Goal: Information Seeking & Learning: Learn about a topic

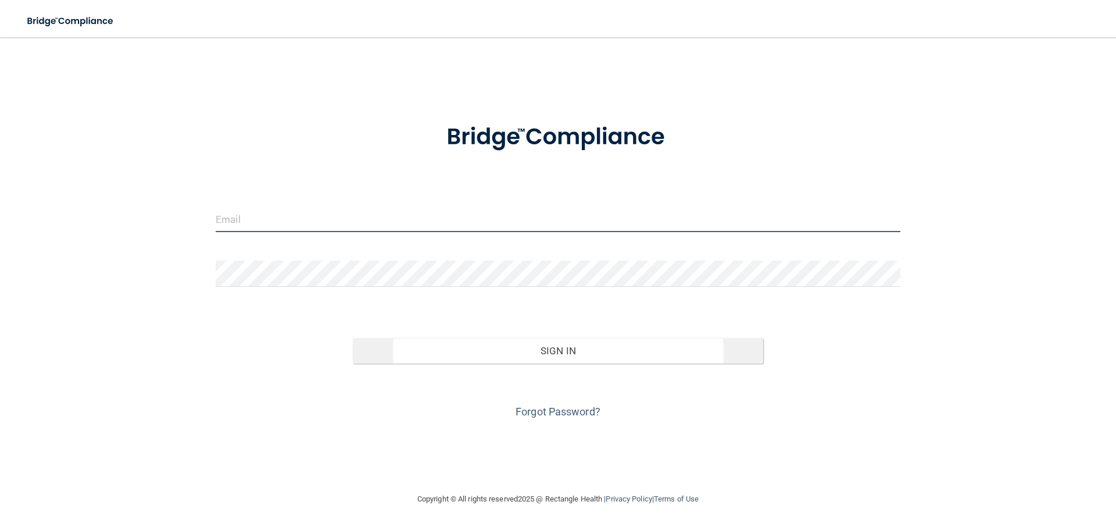
type input "[EMAIL_ADDRESS][DOMAIN_NAME]"
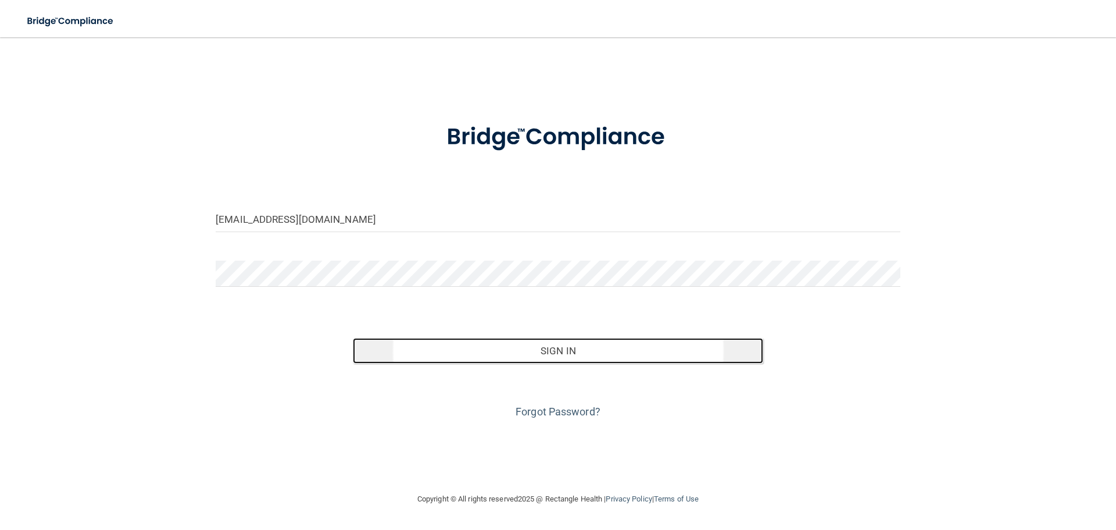
click at [550, 350] on button "Sign In" at bounding box center [558, 351] width 411 height 26
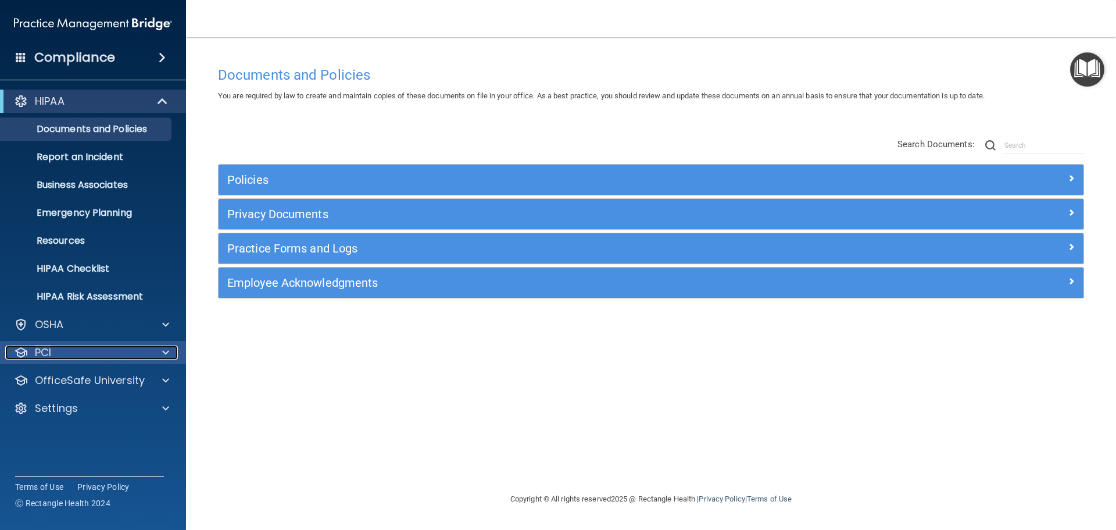
click at [48, 352] on p "PCI" at bounding box center [43, 352] width 16 height 14
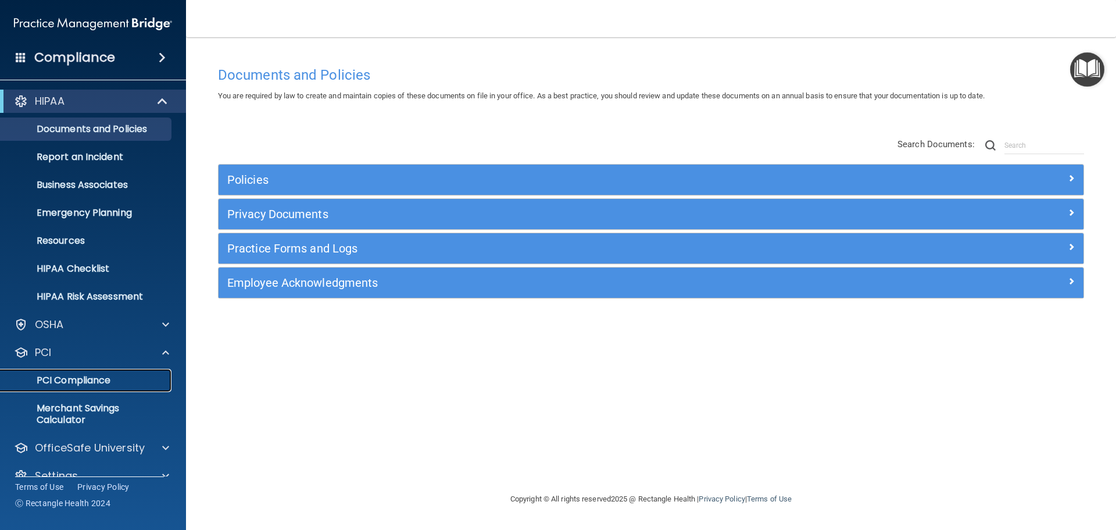
click at [51, 380] on p "PCI Compliance" at bounding box center [87, 380] width 159 height 12
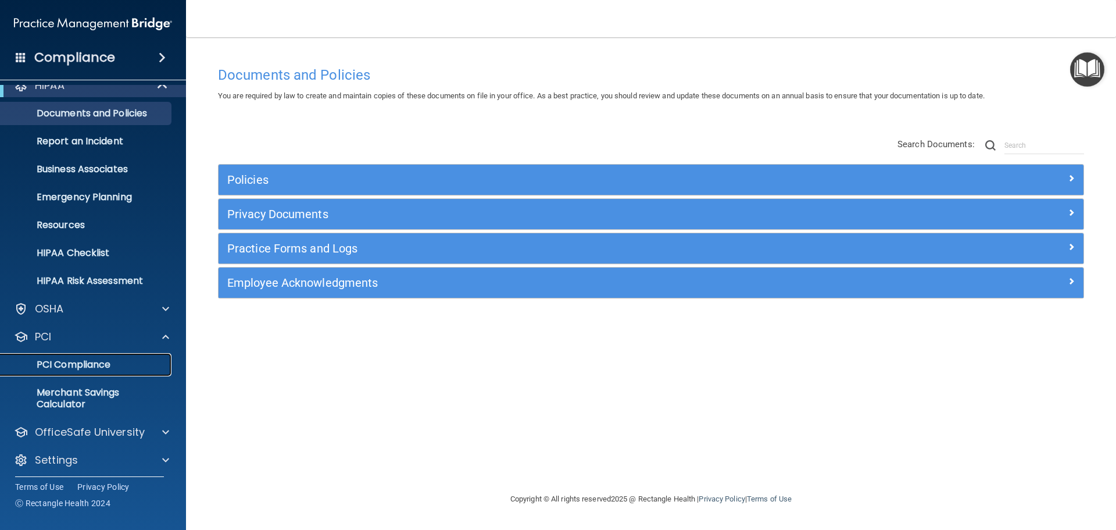
scroll to position [20, 0]
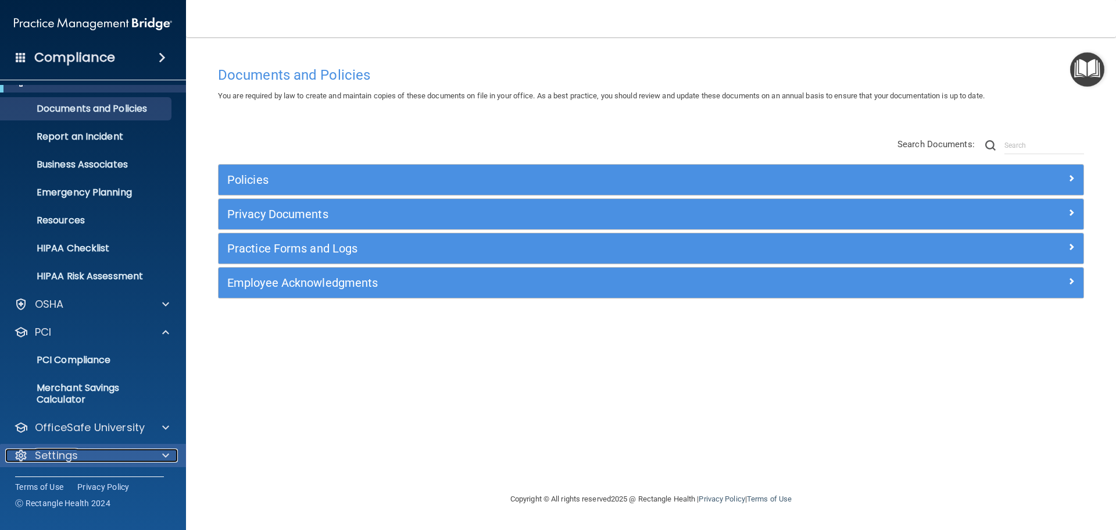
click at [72, 451] on p "Settings" at bounding box center [56, 455] width 43 height 14
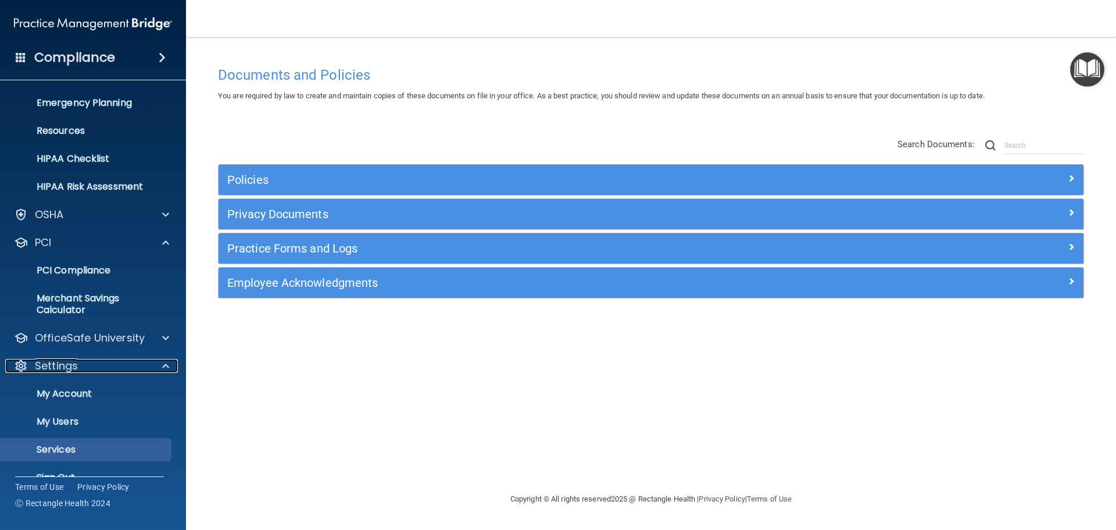
scroll to position [132, 0]
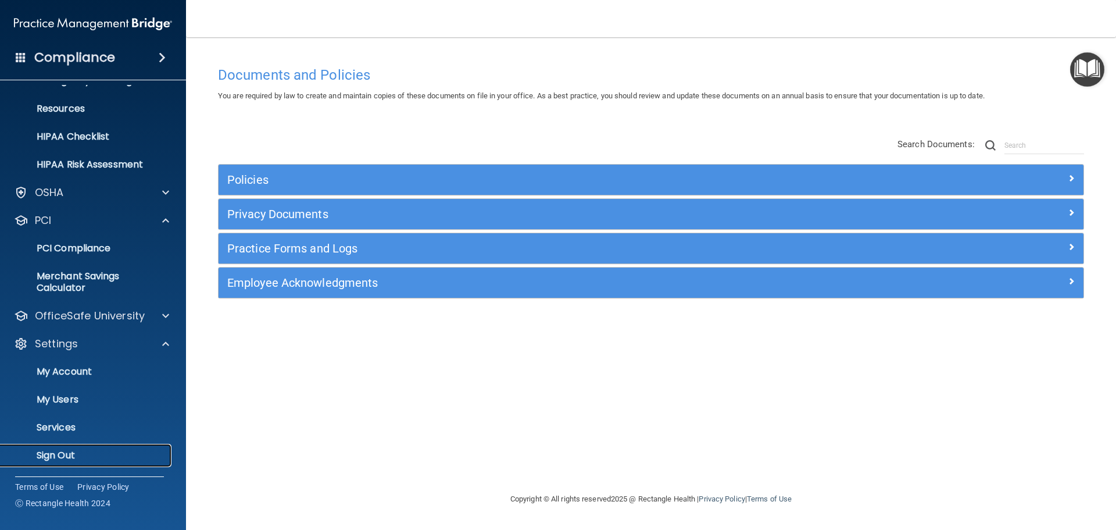
click at [65, 454] on p "Sign Out" at bounding box center [87, 456] width 159 height 12
